Goal: Information Seeking & Learning: Learn about a topic

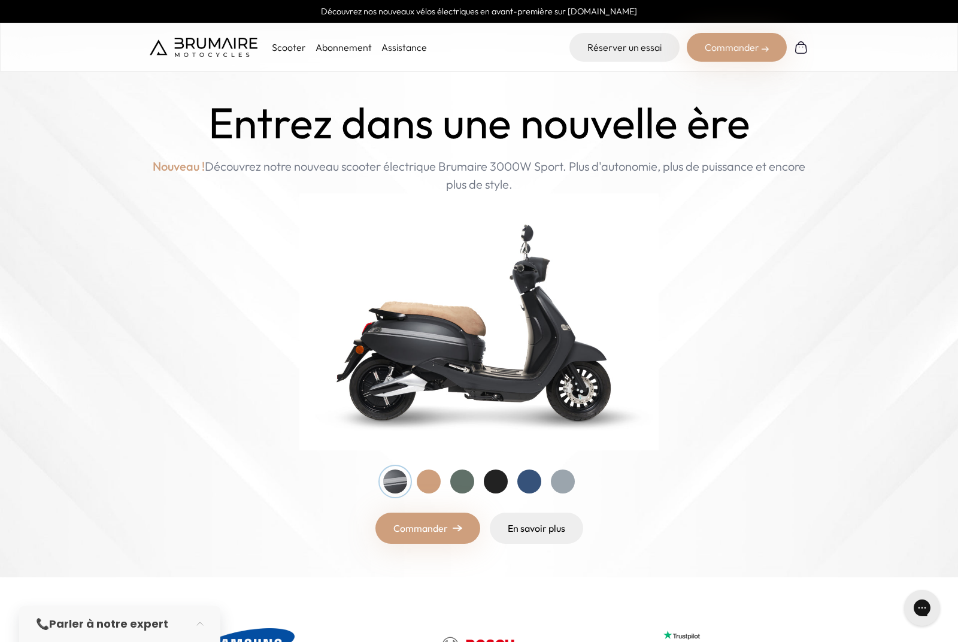
click at [462, 374] on img at bounding box center [478, 321] width 359 height 257
click at [431, 486] on div at bounding box center [429, 481] width 24 height 24
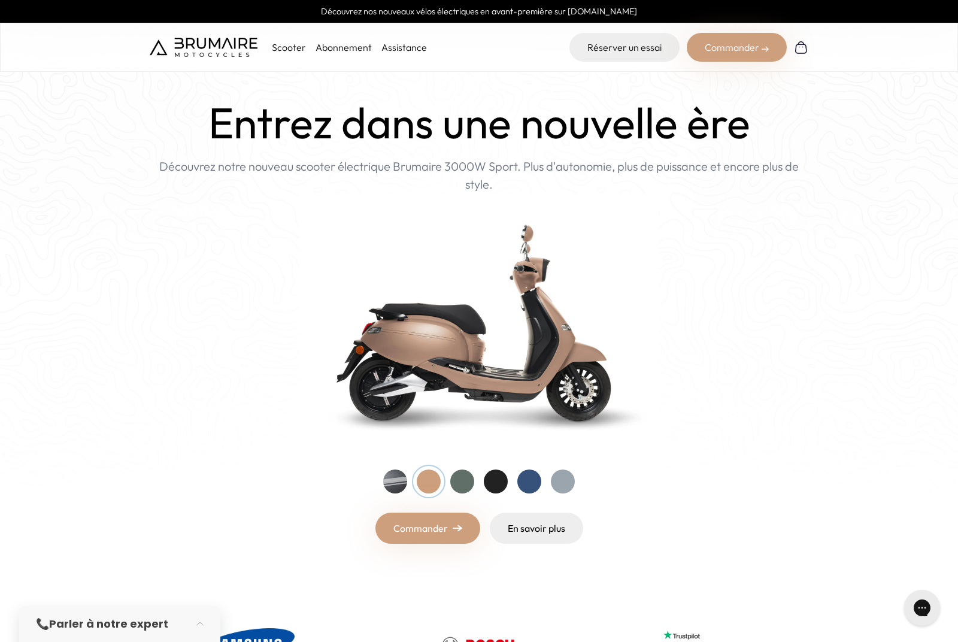
click at [456, 484] on div at bounding box center [462, 481] width 24 height 24
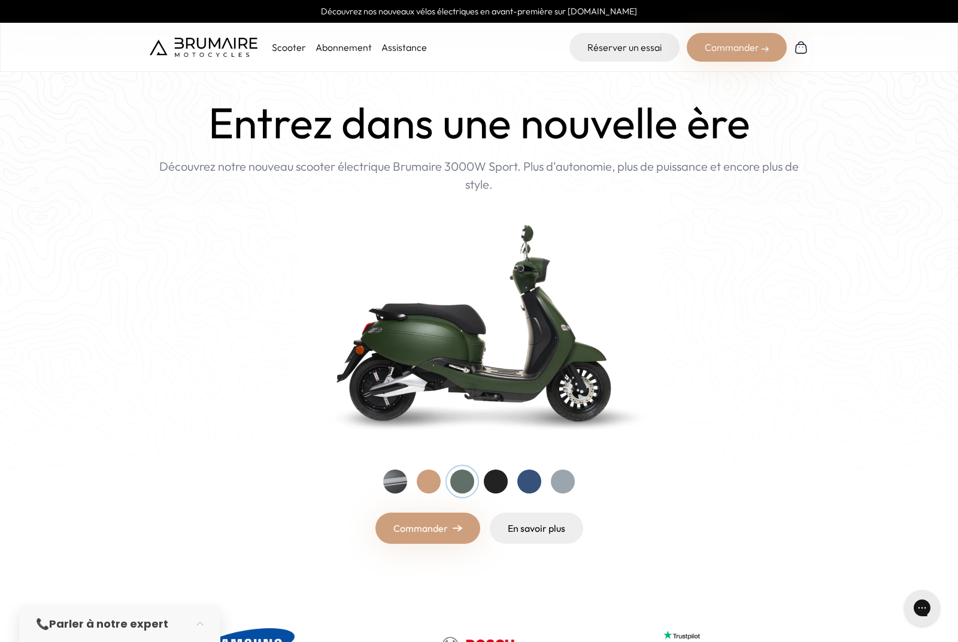
click at [491, 481] on div at bounding box center [496, 481] width 24 height 24
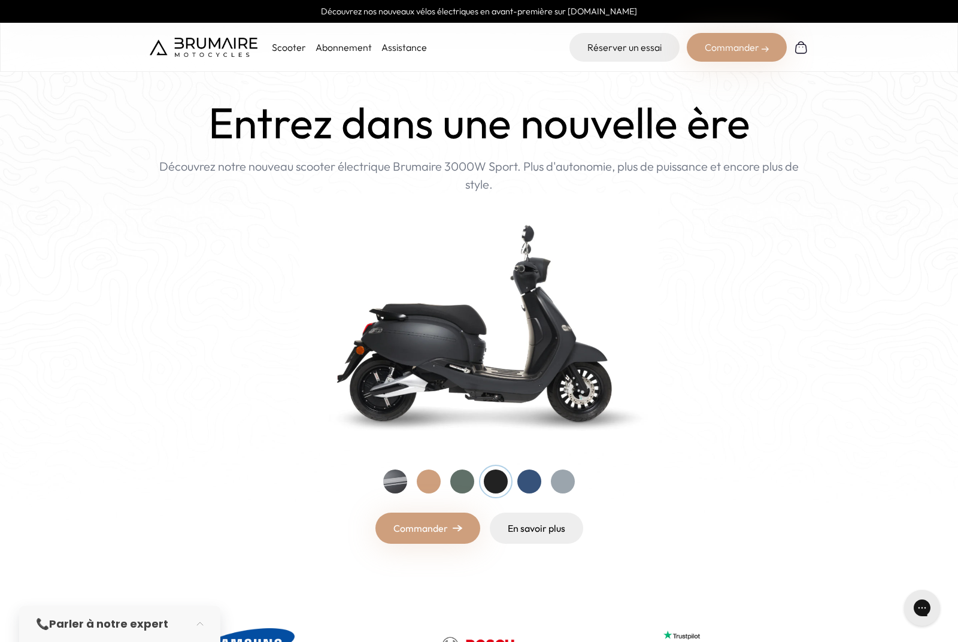
click at [538, 478] on div at bounding box center [529, 481] width 24 height 24
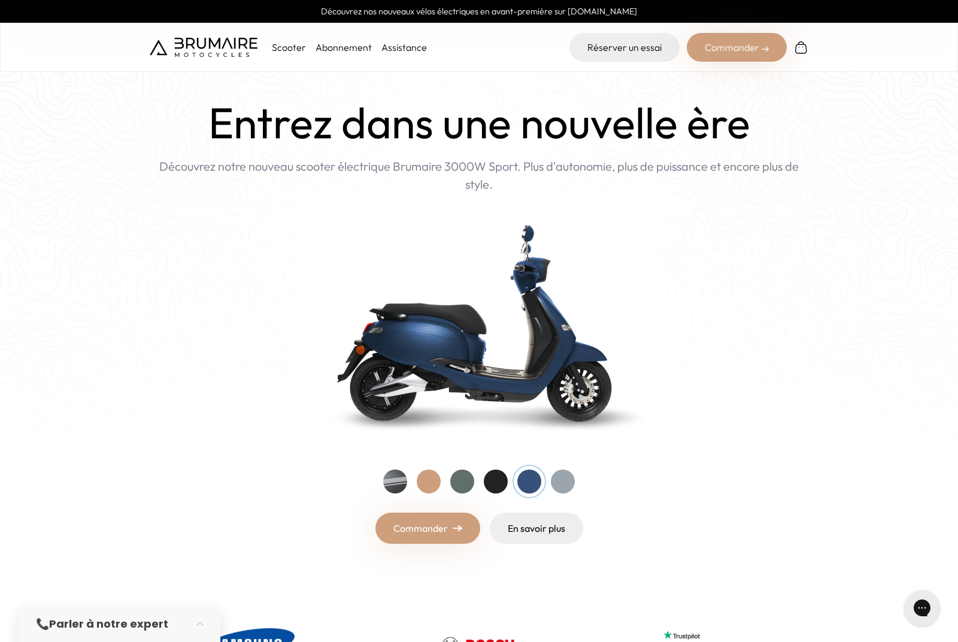
click at [568, 478] on div at bounding box center [563, 481] width 24 height 24
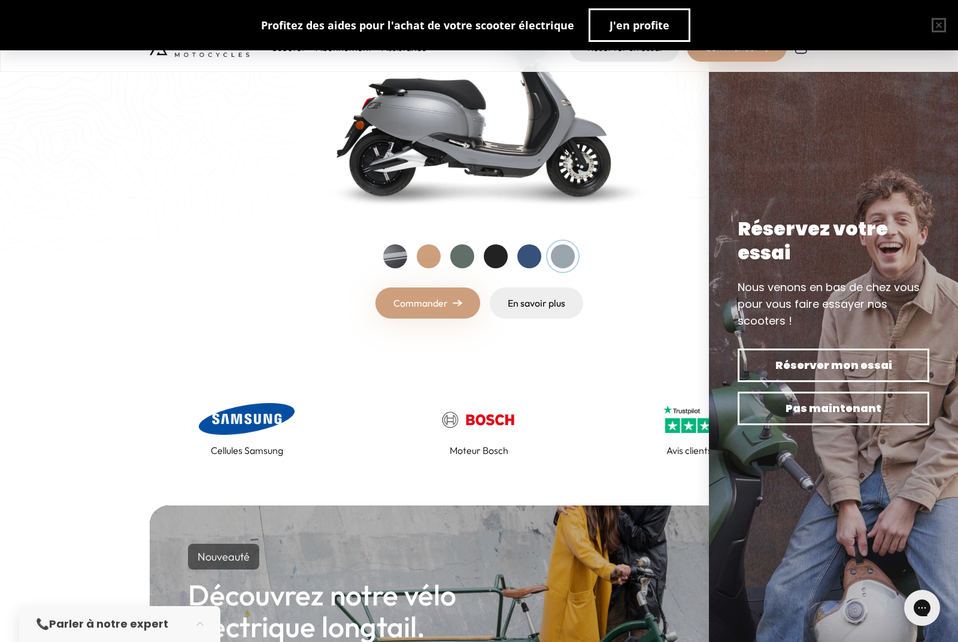
scroll to position [216, 0]
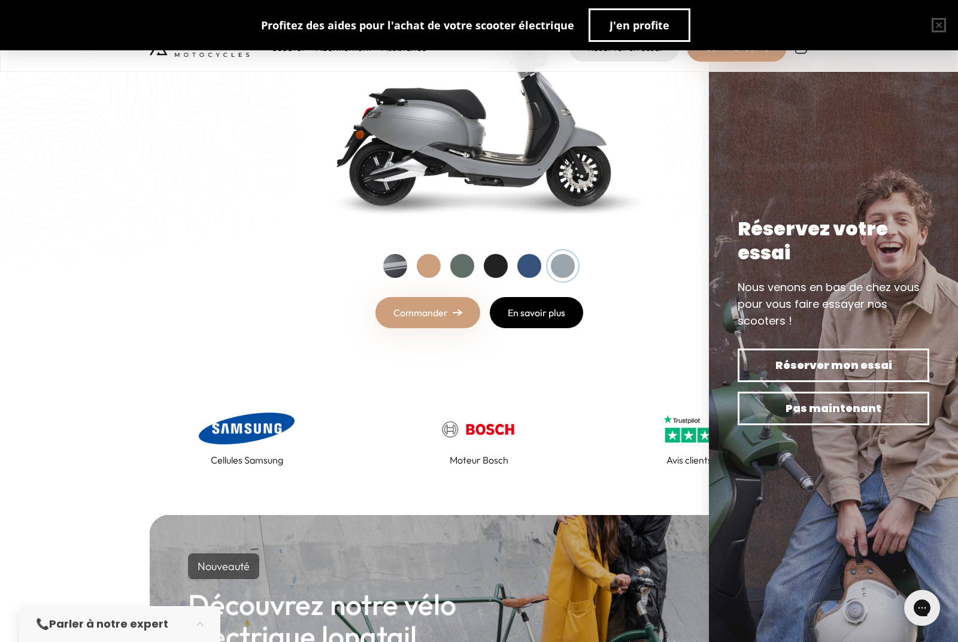
click at [529, 316] on link "En savoir plus" at bounding box center [536, 312] width 93 height 31
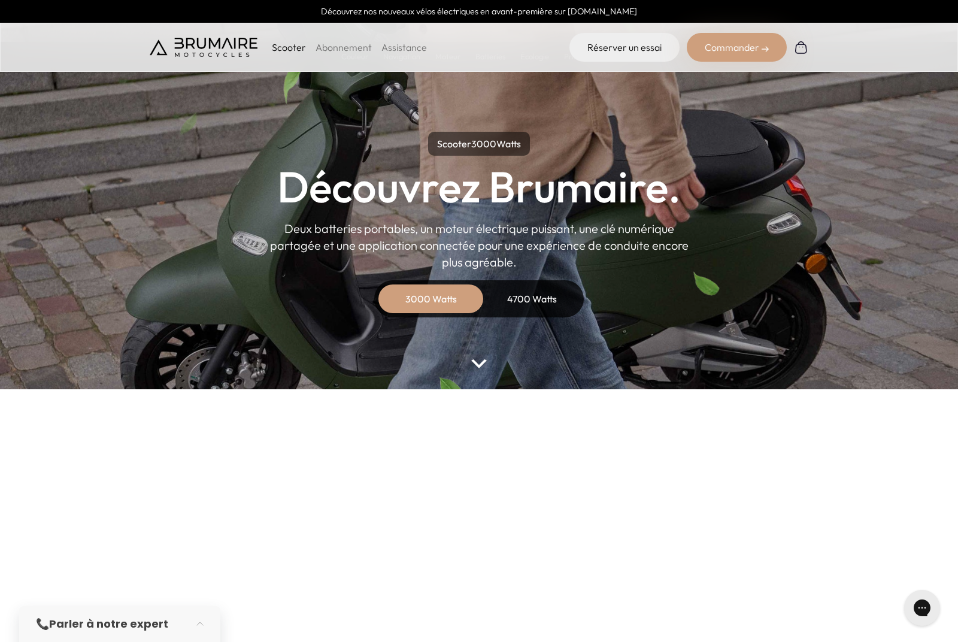
click at [539, 287] on div "4700 Watts" at bounding box center [532, 298] width 96 height 29
click at [534, 301] on div "4700 Watts" at bounding box center [532, 298] width 96 height 29
